Goal: Transaction & Acquisition: Purchase product/service

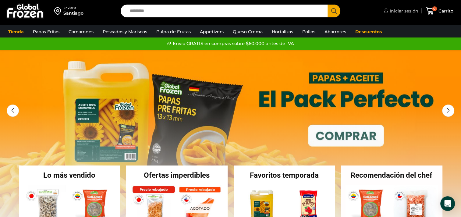
click at [403, 12] on span "Iniciar sesión" at bounding box center [404, 11] width 30 height 6
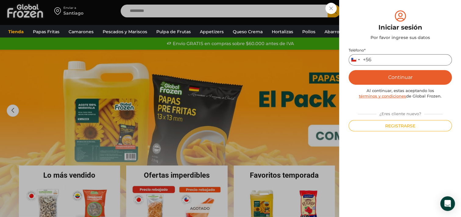
click at [398, 58] on input "Teléfono *" at bounding box center [400, 59] width 103 height 11
type input "*********"
click at [349, 70] on button "Continuar" at bounding box center [400, 77] width 103 height 15
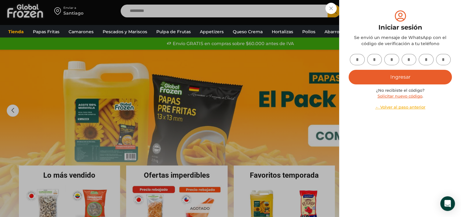
click at [358, 59] on input "text" at bounding box center [357, 59] width 15 height 11
type input "*"
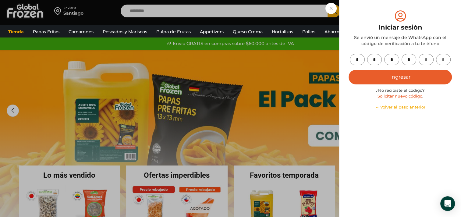
type input "*"
click at [400, 80] on button "Ingresar" at bounding box center [400, 77] width 103 height 15
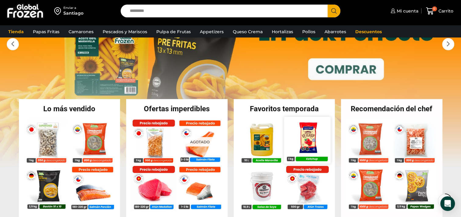
scroll to position [122, 0]
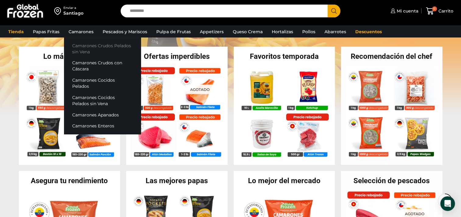
click at [81, 46] on link "Camarones Crudos Pelados sin Vena" at bounding box center [102, 48] width 77 height 17
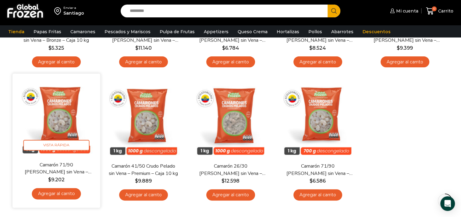
scroll to position [152, 0]
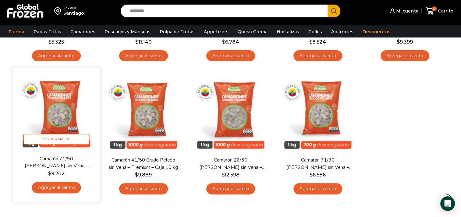
click at [56, 187] on link "Agregar al carrito" at bounding box center [56, 187] width 49 height 11
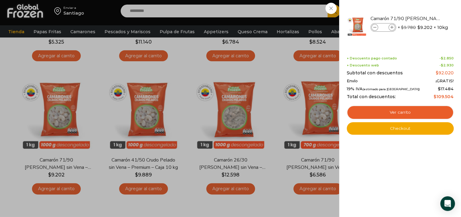
click at [373, 160] on div "1 Shopping Cart Camarón 71/90 Crudo Pelado sin Vena - Super Prime - Caja 10 kg …" at bounding box center [400, 108] width 107 height 199
click at [425, 18] on div "1 [GEOGRAPHIC_DATA] 1 1 Shopping Cart *" at bounding box center [440, 11] width 30 height 14
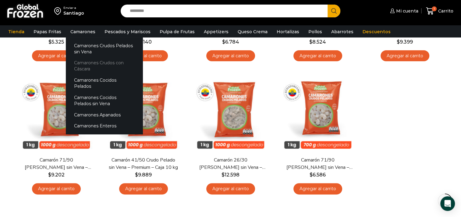
click at [100, 63] on link "Camarones Crudos con Cáscara" at bounding box center [104, 65] width 77 height 17
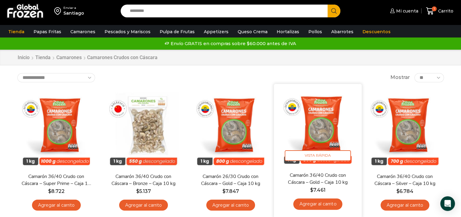
click at [321, 203] on link "Agregar al carrito" at bounding box center [317, 204] width 49 height 11
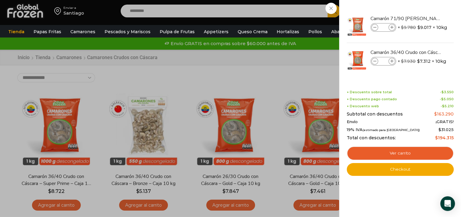
click at [425, 18] on div "2 Carrito 2 2 Shopping Cart *" at bounding box center [440, 11] width 30 height 14
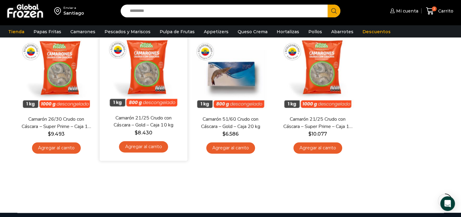
scroll to position [183, 0]
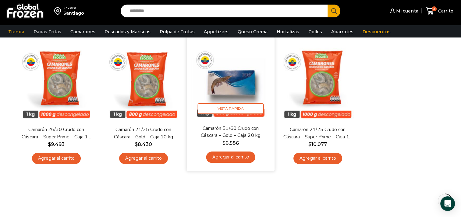
click at [239, 86] on img at bounding box center [231, 81] width 79 height 79
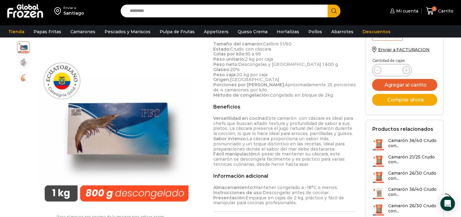
scroll to position [274, 0]
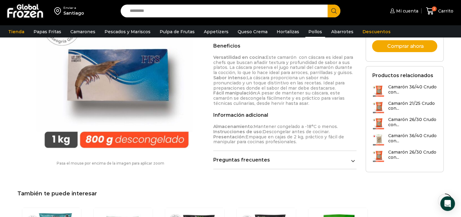
click at [309, 32] on link "Pollos" at bounding box center [316, 32] width 20 height 12
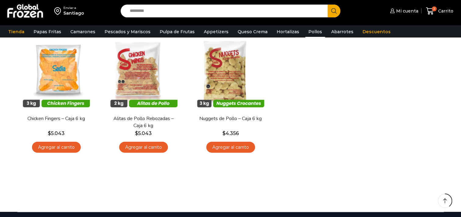
scroll to position [91, 0]
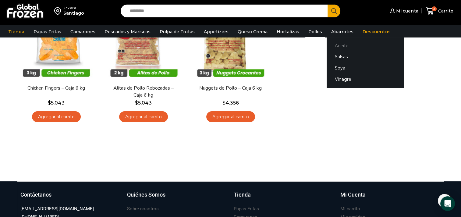
click at [333, 44] on link "Aceite" at bounding box center [365, 45] width 77 height 11
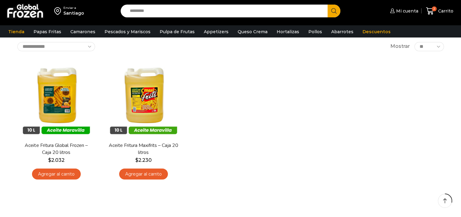
scroll to position [61, 0]
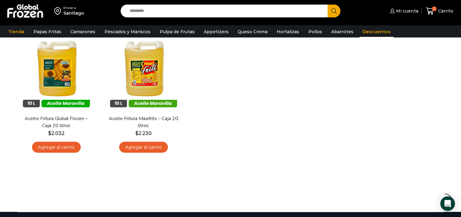
click at [369, 30] on link "Descuentos" at bounding box center [377, 32] width 34 height 12
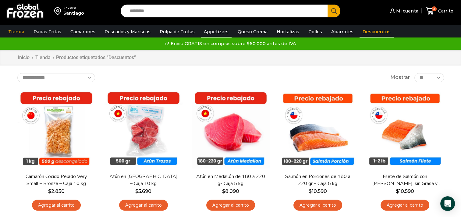
click at [207, 32] on link "Appetizers" at bounding box center [216, 32] width 31 height 12
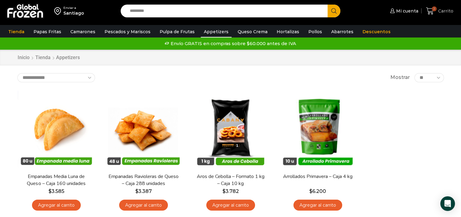
click at [445, 12] on span "Carrito" at bounding box center [445, 11] width 17 height 6
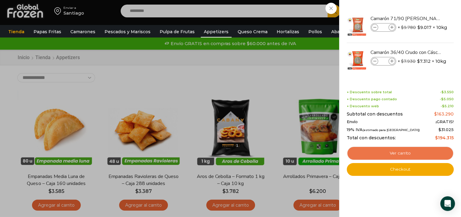
click at [395, 154] on link "Ver carrito" at bounding box center [400, 153] width 107 height 14
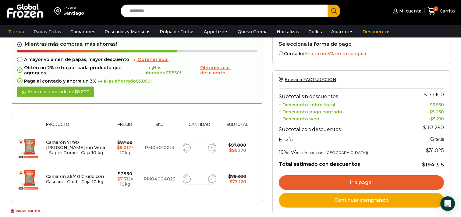
click at [326, 180] on link "Ir a pagar" at bounding box center [361, 182] width 165 height 15
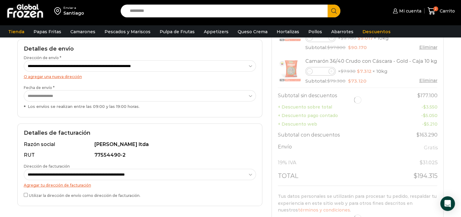
scroll to position [122, 0]
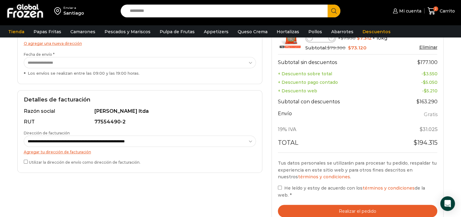
click at [327, 208] on button "Realizar el pedido" at bounding box center [358, 211] width 160 height 13
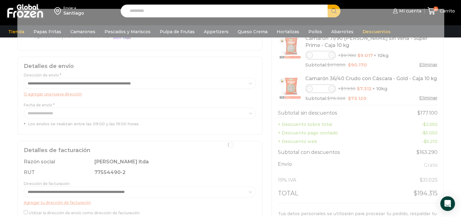
scroll to position [61, 0]
